Goal: Ask a question: Seek information or help from site administrators or community

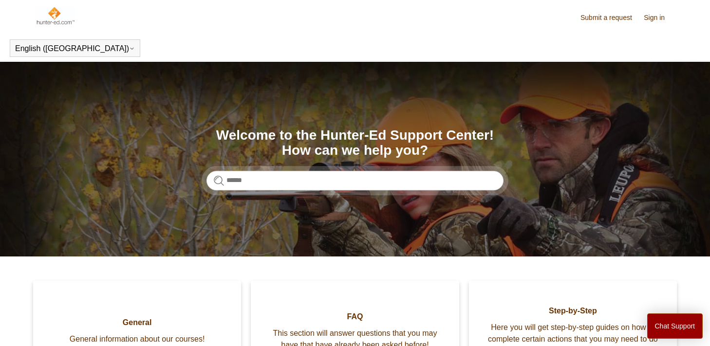
click at [320, 179] on input "Search" at bounding box center [355, 180] width 297 height 19
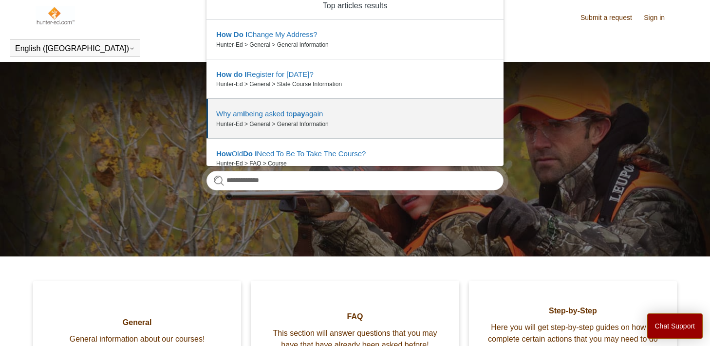
type input "**********"
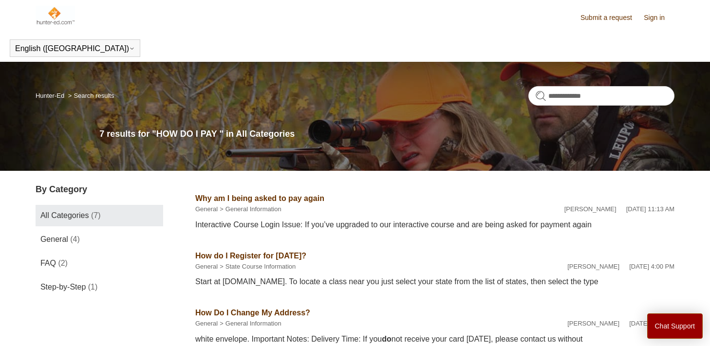
click at [650, 21] on link "Sign in" at bounding box center [659, 18] width 31 height 10
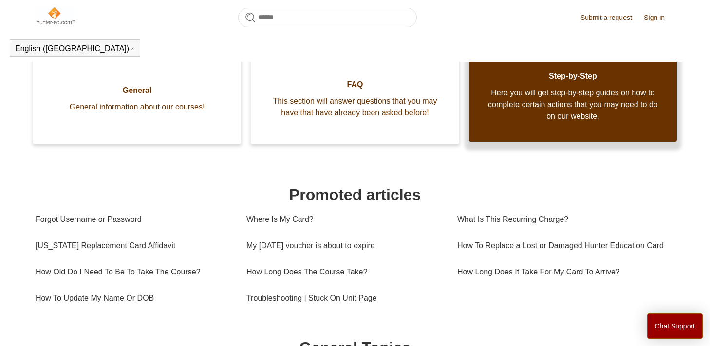
click at [502, 122] on span "Here you will get step-by-step guides on how to complete certain actions that y…" at bounding box center [573, 104] width 179 height 35
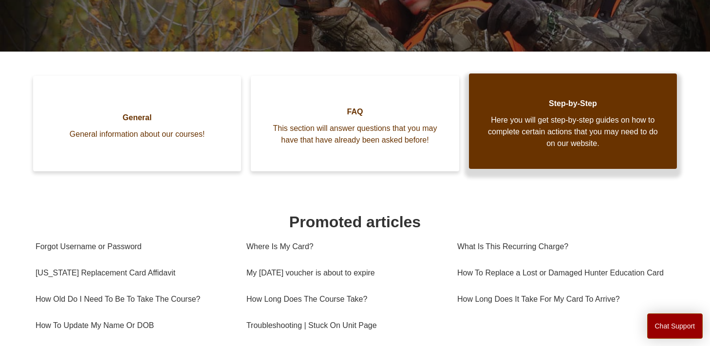
scroll to position [178, 0]
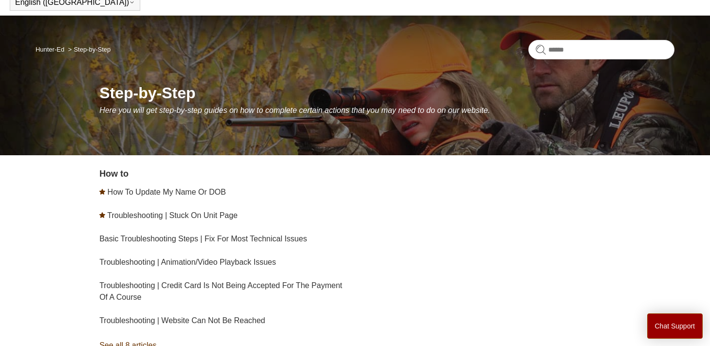
scroll to position [56, 0]
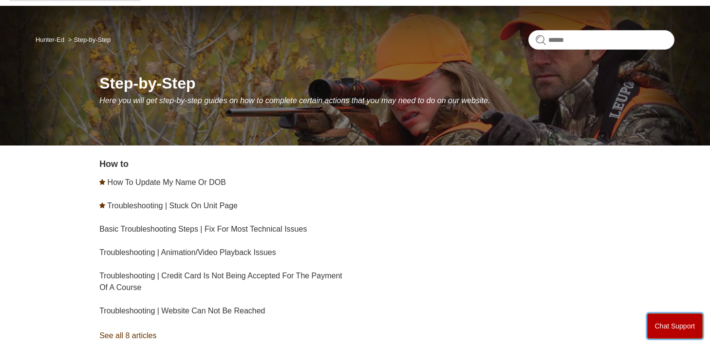
click at [669, 320] on button "Chat Support" at bounding box center [676, 326] width 56 height 25
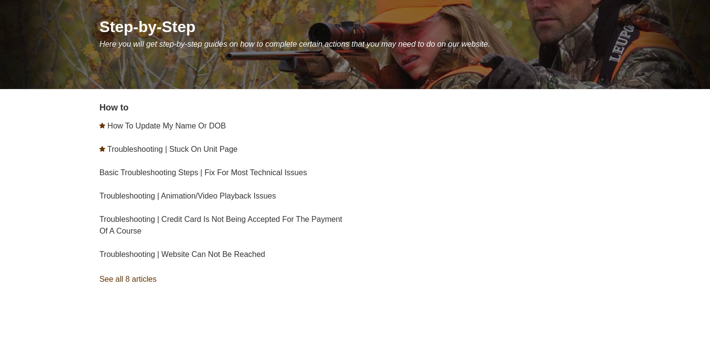
scroll to position [0, 0]
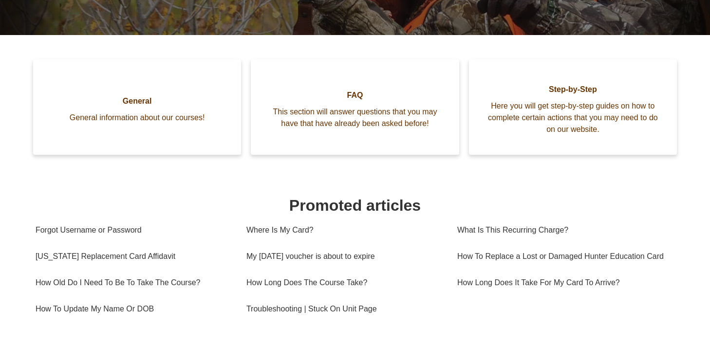
scroll to position [233, 0]
